Goal: Transaction & Acquisition: Purchase product/service

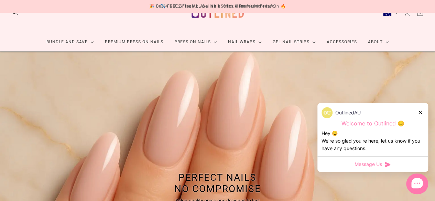
scroll to position [20, 0]
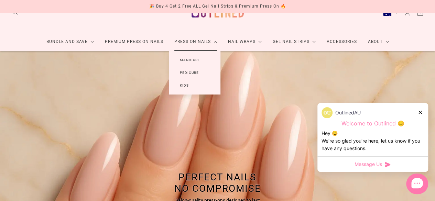
click at [191, 59] on link "Manicure" at bounding box center [190, 60] width 42 height 13
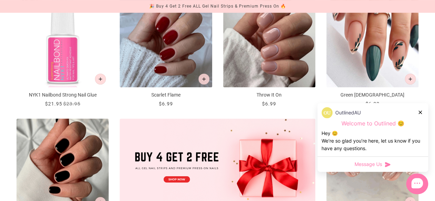
scroll to position [146, 0]
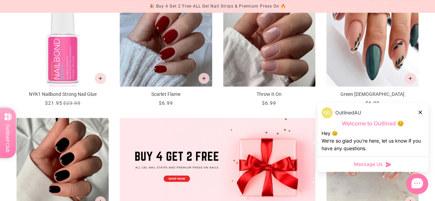
click at [418, 112] on icon at bounding box center [419, 112] width 3 height 3
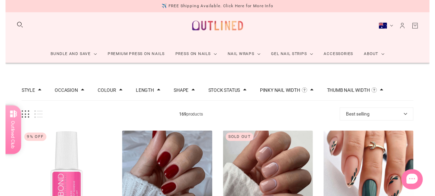
scroll to position [0, 0]
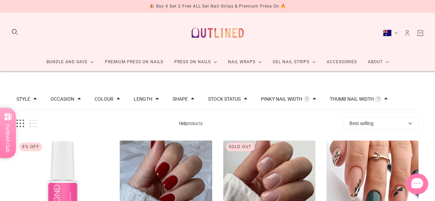
click at [147, 98] on button "Length" at bounding box center [143, 99] width 19 height 5
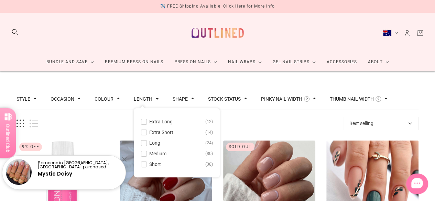
click at [155, 153] on span "Medium" at bounding box center [157, 153] width 17 height 5
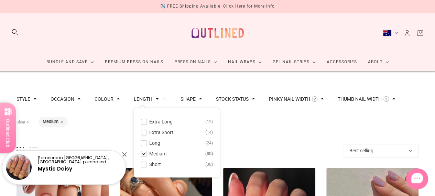
click at [284, 32] on div "Bundle and Save Press On Nail Bundles Press On Nails Bundles Kids Press On Nail…" at bounding box center [217, 42] width 435 height 59
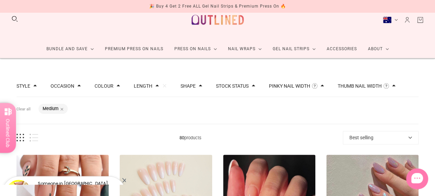
scroll to position [12, 0]
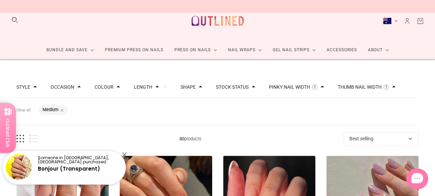
click at [145, 86] on button "Length" at bounding box center [143, 87] width 19 height 5
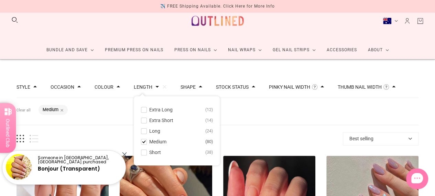
click at [151, 132] on span "Long" at bounding box center [154, 130] width 11 height 5
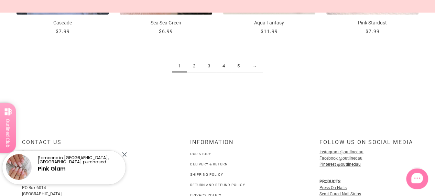
scroll to position [876, 0]
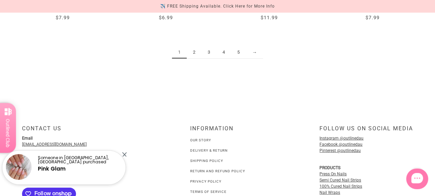
click at [257, 54] on link "→" at bounding box center [254, 52] width 17 height 13
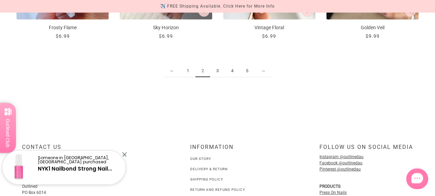
click at [262, 70] on link "→" at bounding box center [262, 71] width 17 height 13
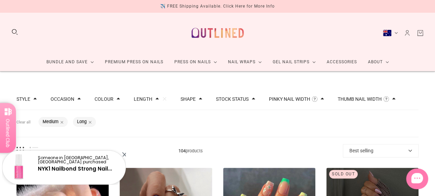
click at [105, 101] on button "Colour" at bounding box center [103, 99] width 19 height 5
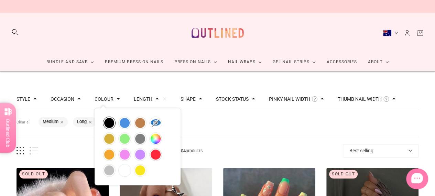
click at [109, 122] on button "black" at bounding box center [109, 123] width 12 height 12
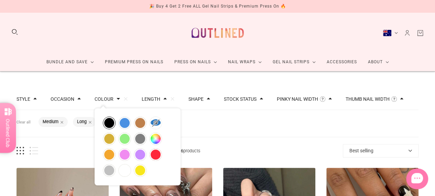
click at [262, 135] on div "Filters Clear all Length: Medium Length: Long Colour: black" at bounding box center [217, 123] width 402 height 27
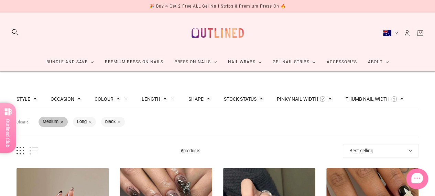
click at [63, 122] on span at bounding box center [61, 121] width 3 height 3
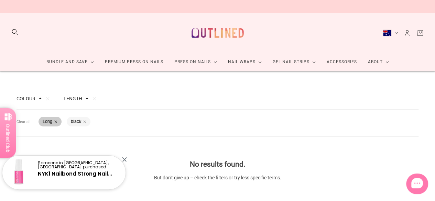
click at [54, 121] on span at bounding box center [55, 121] width 3 height 3
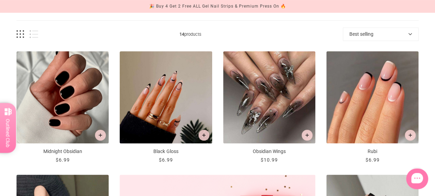
scroll to position [114, 0]
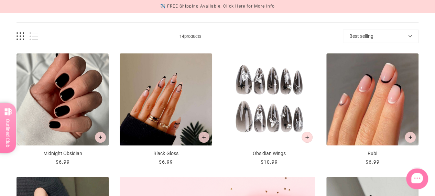
click at [271, 119] on img "Obsidian Wings" at bounding box center [269, 99] width 92 height 92
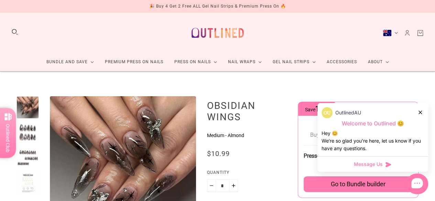
click at [28, 130] on div at bounding box center [27, 132] width 22 height 22
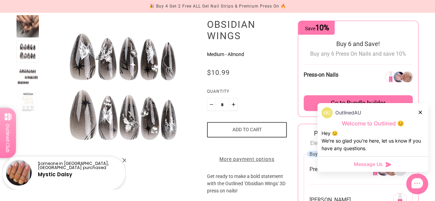
scroll to position [81, 0]
